Goal: Task Accomplishment & Management: Manage account settings

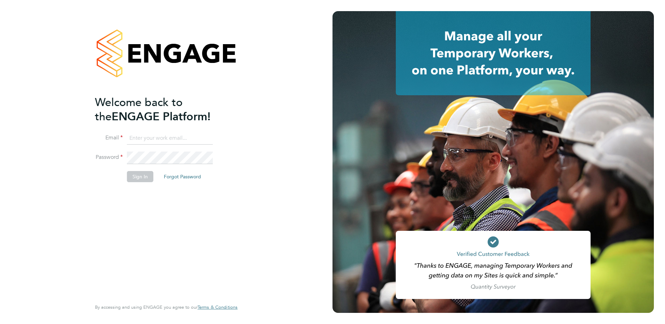
type input "[PERSON_NAME][EMAIL_ADDRESS][DOMAIN_NAME]"
drag, startPoint x: 144, startPoint y: 181, endPoint x: 139, endPoint y: 175, distance: 8.4
click at [144, 181] on button "Sign In" at bounding box center [140, 176] width 26 height 11
click at [139, 175] on div "Sorry, we are having problems connecting to our services." at bounding box center [166, 162] width 333 height 324
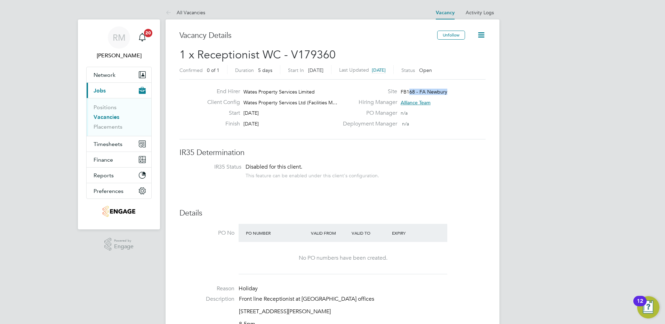
drag, startPoint x: 409, startPoint y: 92, endPoint x: 451, endPoint y: 92, distance: 42.1
click at [451, 92] on div "Site FB168 - FA Newbury" at bounding box center [414, 93] width 150 height 11
drag, startPoint x: 451, startPoint y: 92, endPoint x: 438, endPoint y: 93, distance: 13.3
click at [438, 93] on span "FB168 - FA Newbury" at bounding box center [424, 92] width 47 height 6
drag, startPoint x: 415, startPoint y: 88, endPoint x: 455, endPoint y: 93, distance: 40.0
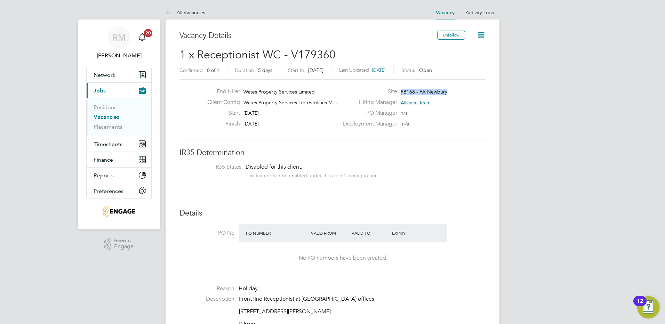
click at [455, 93] on div "End Hirer Wates Property Services Limited Client Config Wates Property Services…" at bounding box center [333, 109] width 306 height 60
click at [408, 92] on span "FB168 - FA Newbury" at bounding box center [424, 92] width 47 height 6
click at [436, 89] on span "FB168 - FA Newbury" at bounding box center [424, 92] width 47 height 6
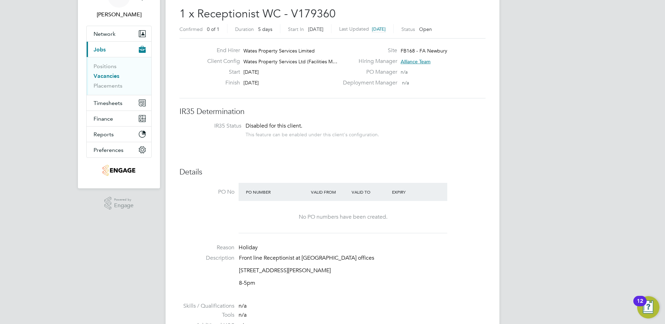
scroll to position [174, 0]
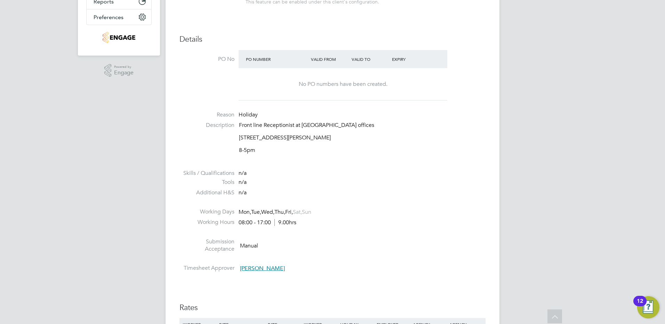
click at [260, 141] on p "Think Park, 2nd floor, Building 3, Mosley Rd, Trafford Park, Stretford, Manches…" at bounding box center [362, 137] width 247 height 7
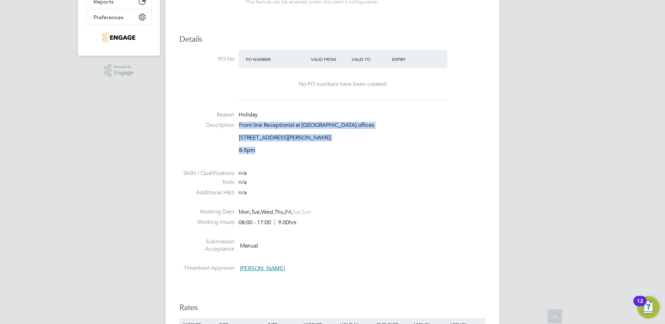
drag, startPoint x: 261, startPoint y: 150, endPoint x: 237, endPoint y: 127, distance: 33.2
click at [237, 127] on li "Description Front line Receptionist at Wates offices Think Park, 2nd floor, Bui…" at bounding box center [333, 141] width 306 height 39
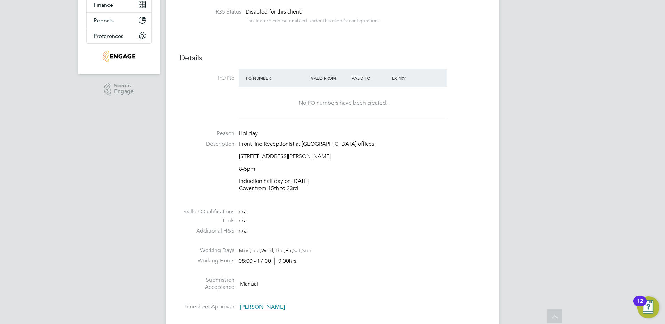
scroll to position [244, 0]
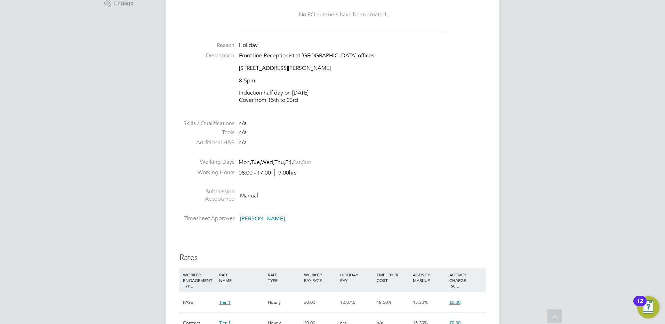
click at [412, 156] on li at bounding box center [333, 154] width 306 height 9
click at [131, 191] on div "RM Rachel McIntosh Notifications 20 Applications: Network Team Members Business…" at bounding box center [332, 299] width 665 height 1087
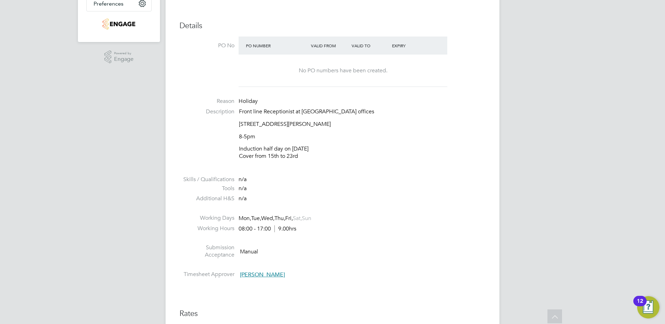
scroll to position [174, 0]
